Goal: Transaction & Acquisition: Subscribe to service/newsletter

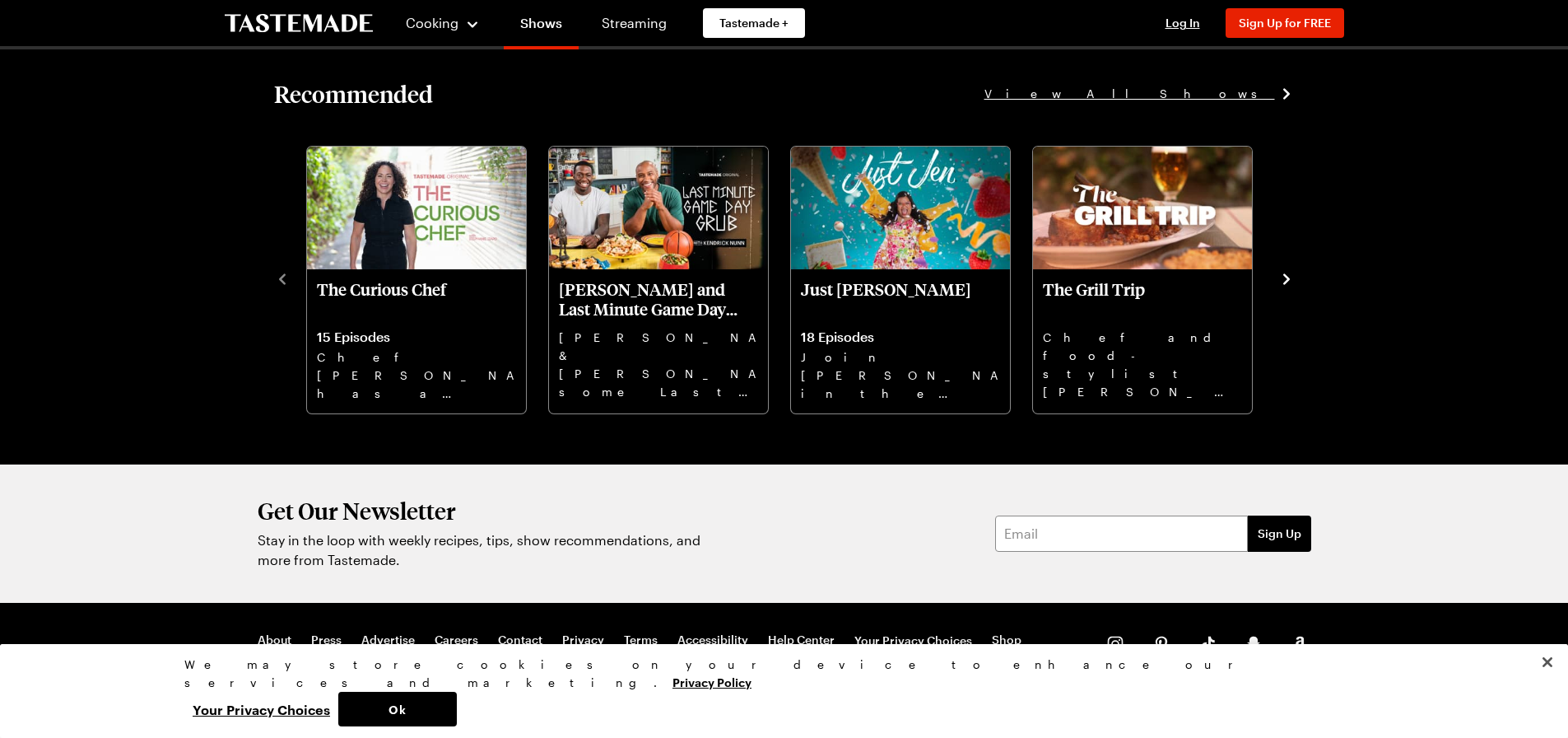
scroll to position [2217, 0]
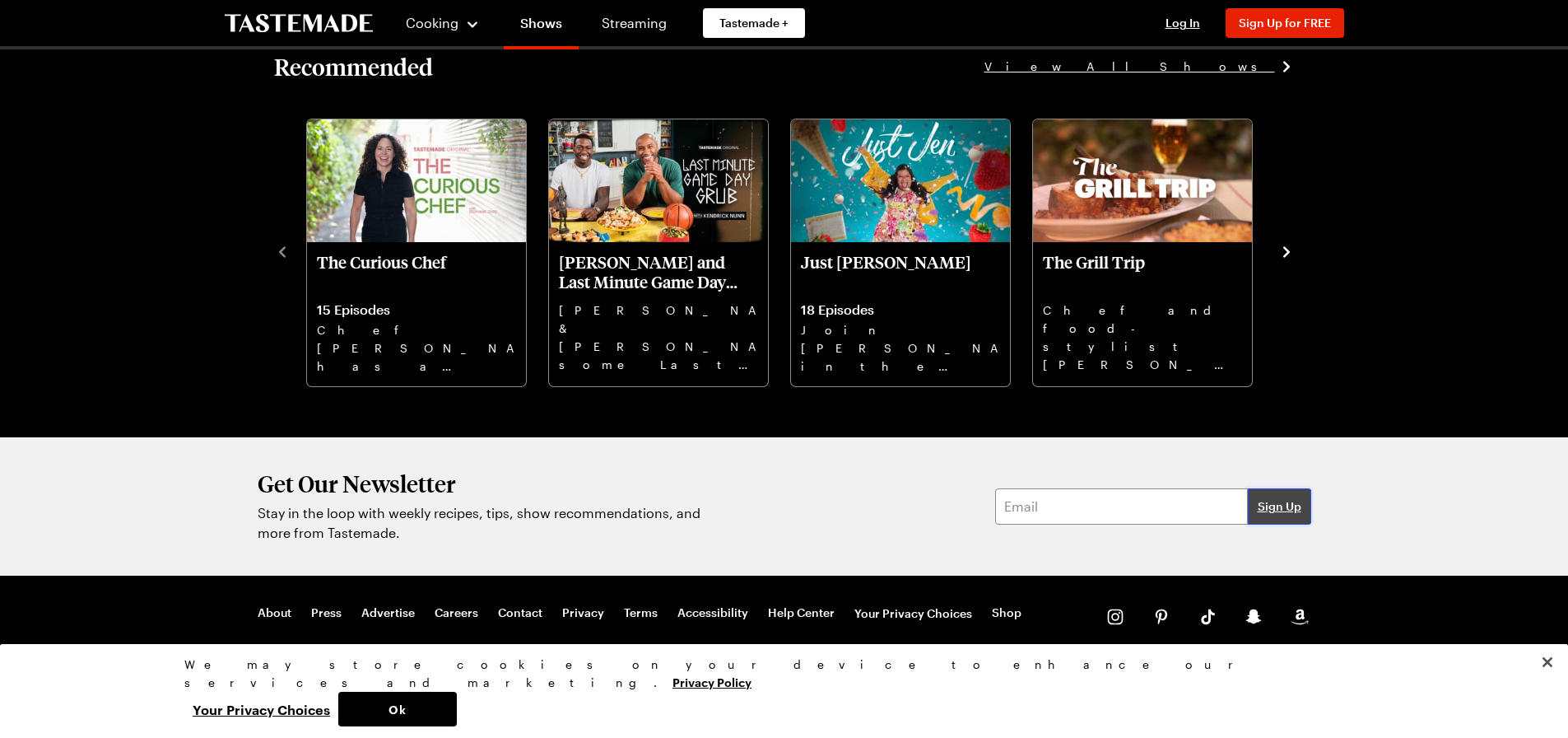
click at [1280, 508] on span "Sign Up" at bounding box center [1280, 507] width 44 height 17
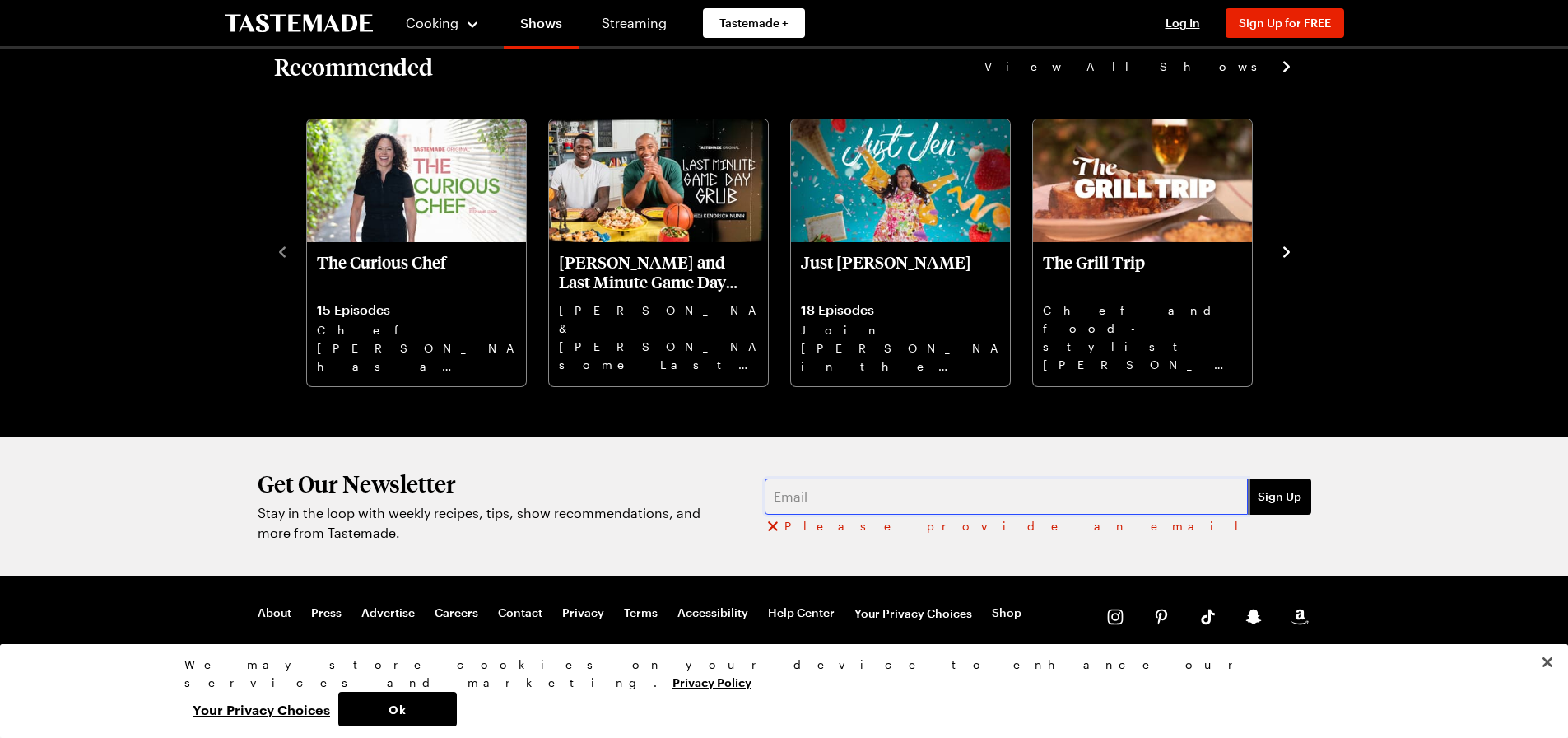
click at [1065, 504] on input "email" at bounding box center [1006, 496] width 484 height 36
type input "[PERSON_NAME][EMAIL_ADDRESS][PERSON_NAME][DOMAIN_NAME]"
click at [1295, 509] on span "Sign Up" at bounding box center [1280, 507] width 44 height 17
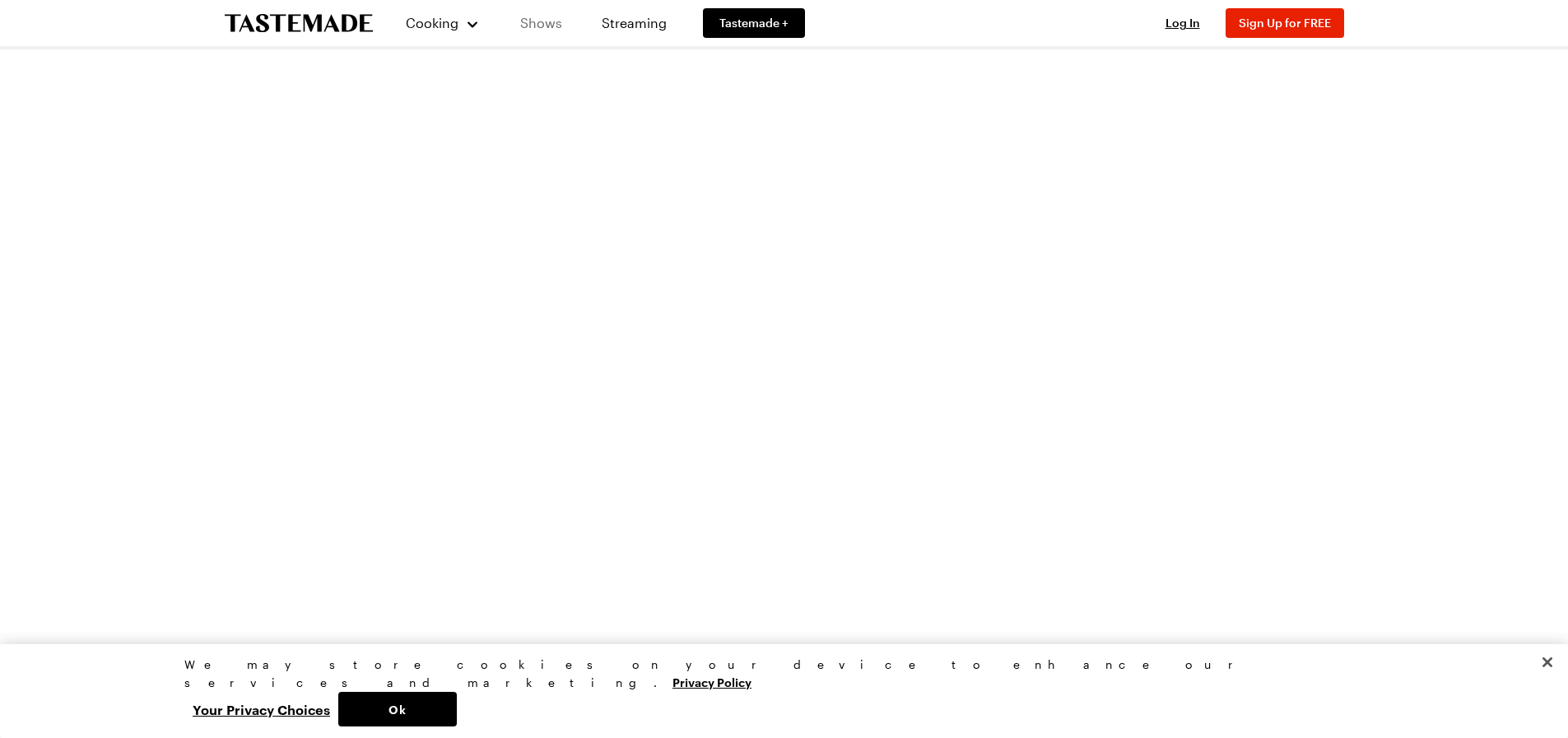
click at [549, 22] on link "Shows" at bounding box center [541, 23] width 75 height 46
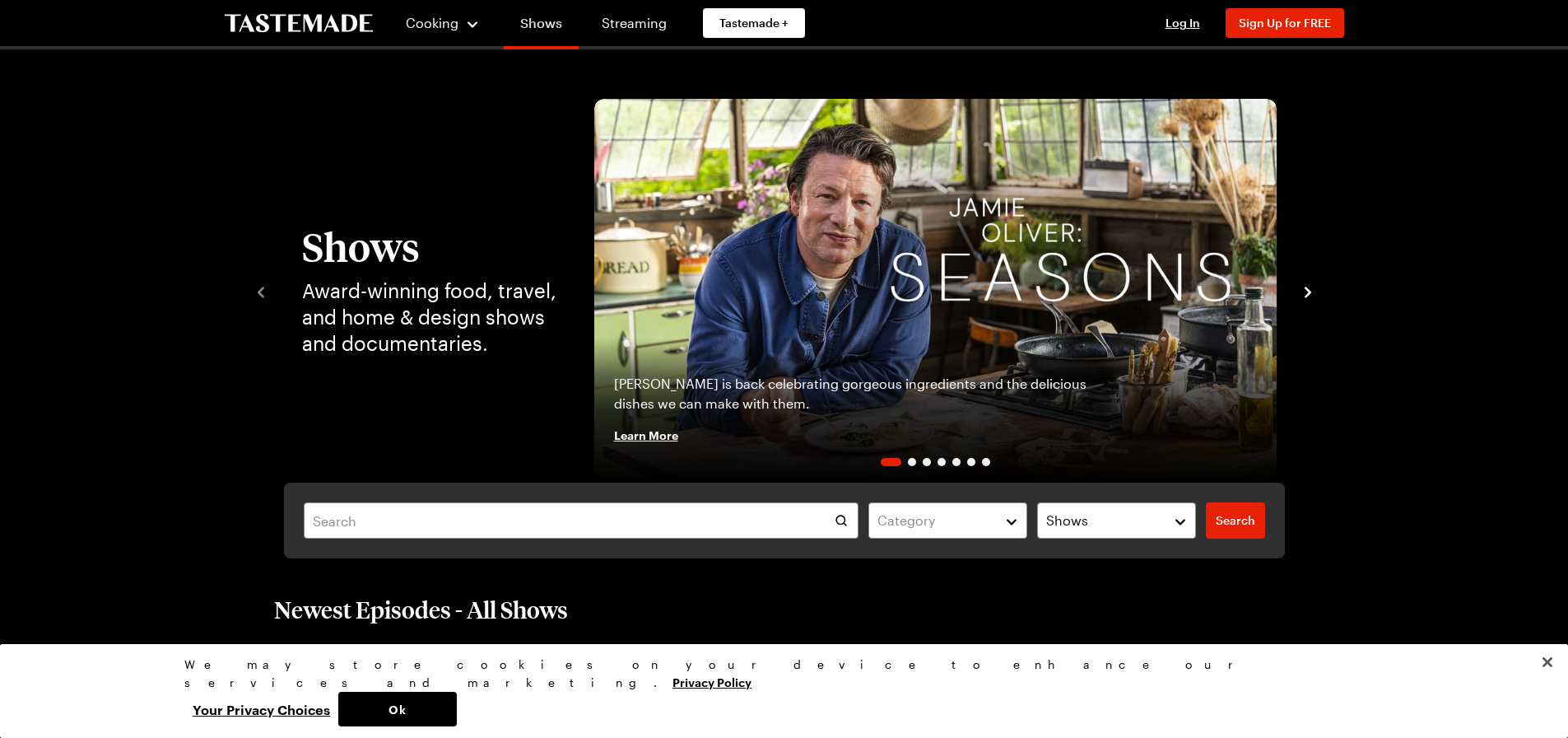
click at [544, 16] on link "Shows" at bounding box center [541, 27] width 75 height 46
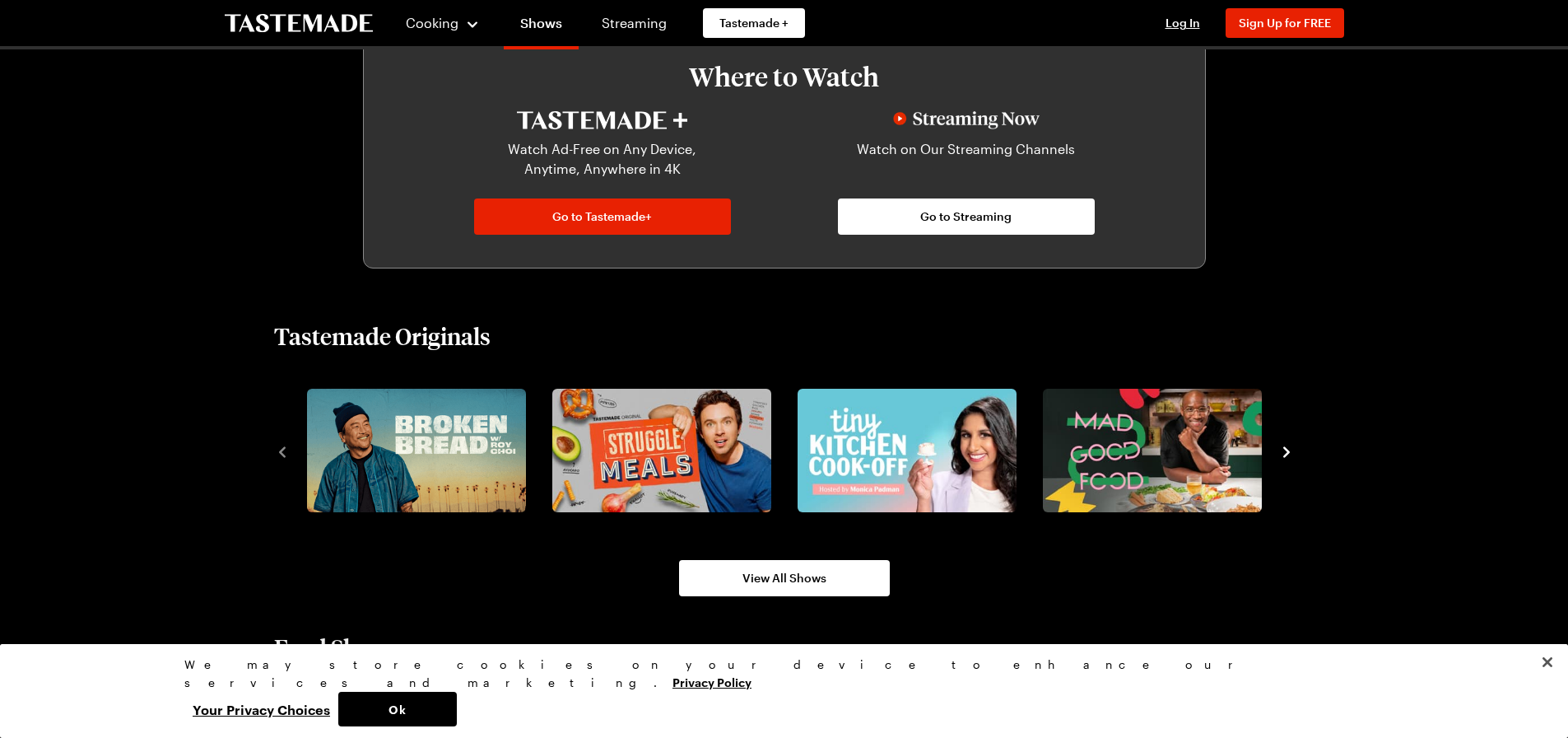
scroll to position [741, 0]
